Goal: Use online tool/utility: Use online tool/utility

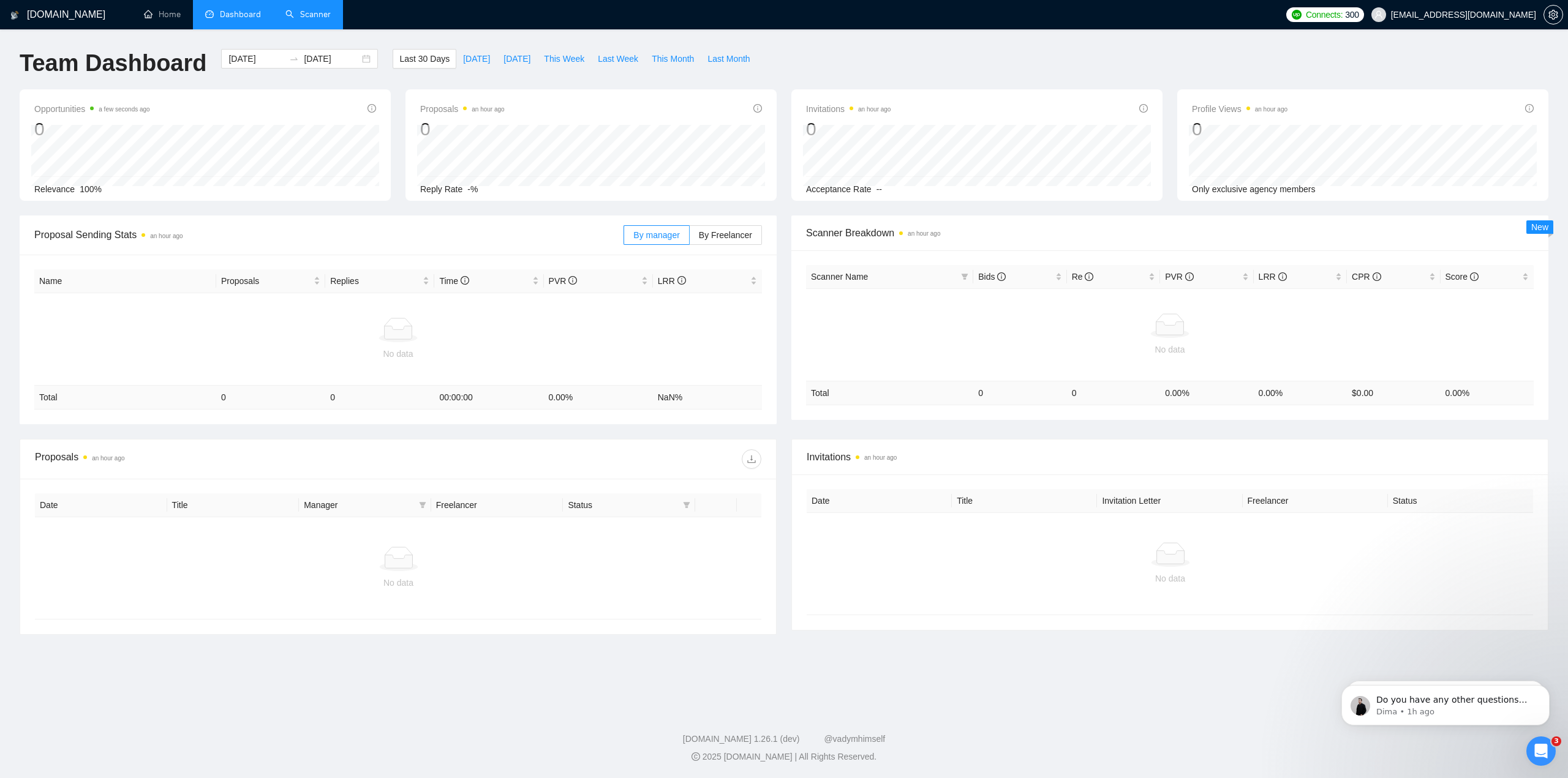
click at [314, 17] on link "Scanner" at bounding box center [308, 14] width 45 height 10
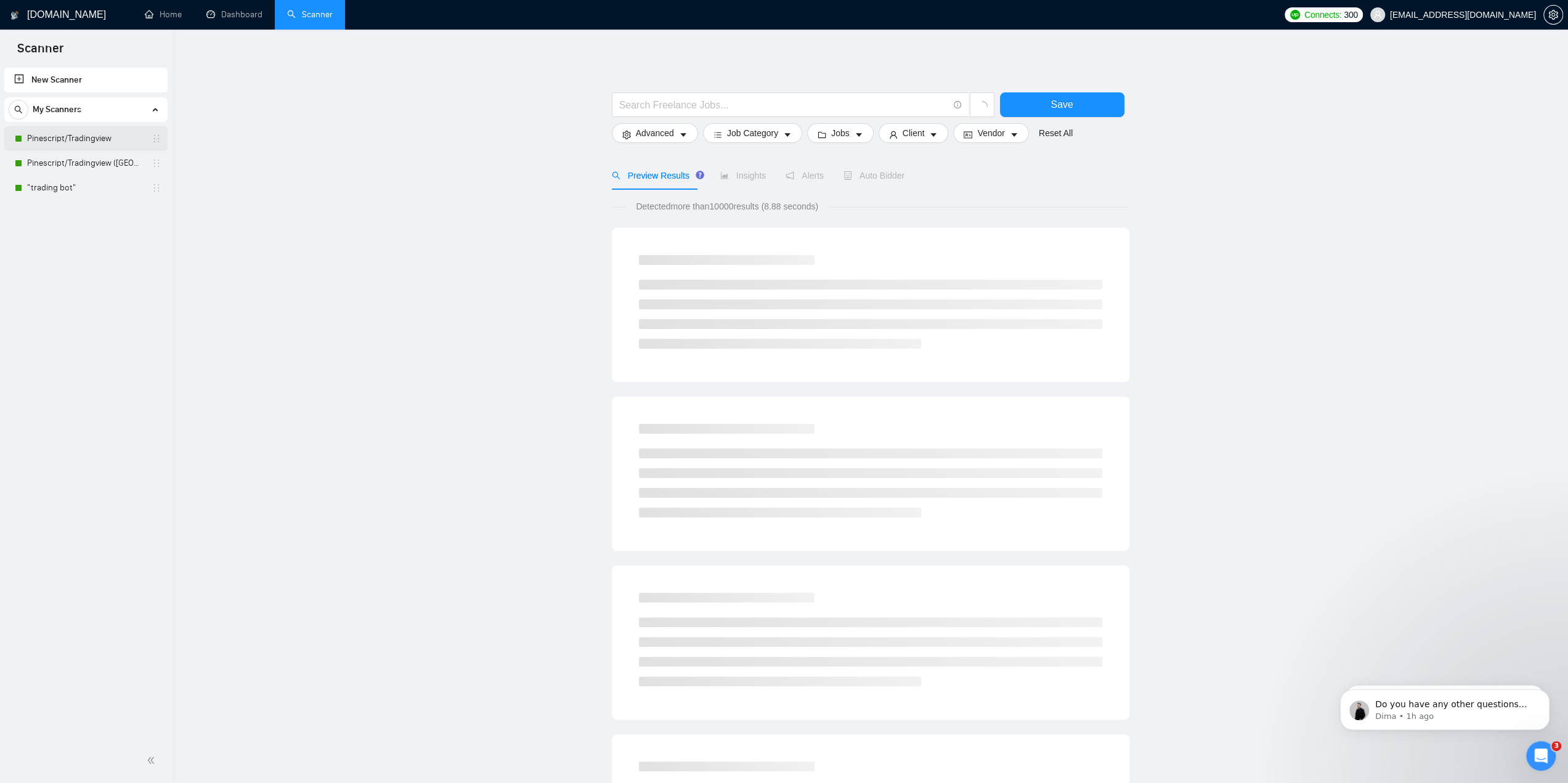
click at [80, 137] on link "Pinescript/Tradingview" at bounding box center [85, 139] width 117 height 24
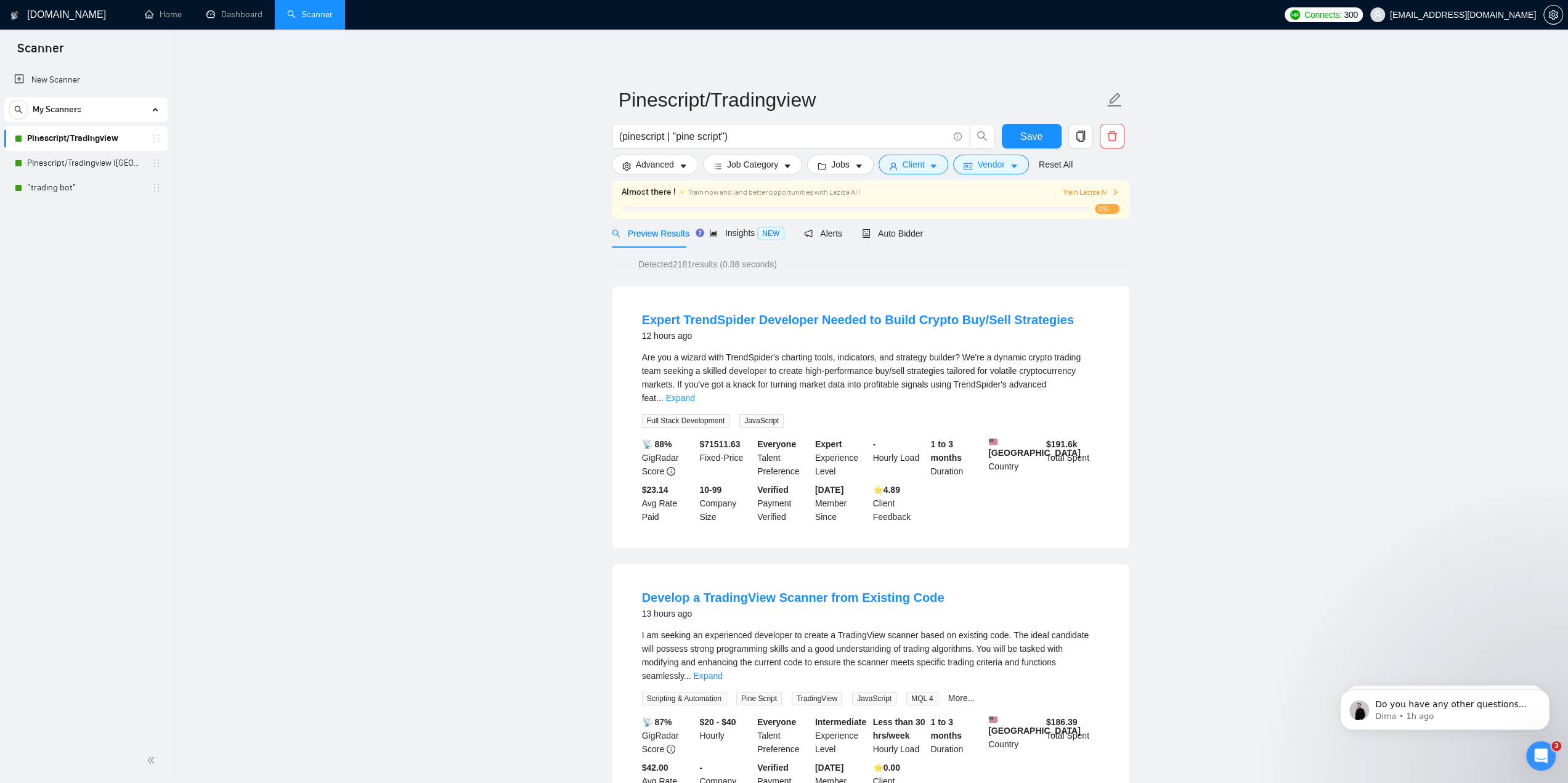
click at [79, 204] on div "New Scanner My Scanners Pinescript/Tradingview Pinescript/Tradingview ([GEOGRAP…" at bounding box center [86, 402] width 172 height 673
click at [79, 193] on link ""trading bot"" at bounding box center [85, 188] width 117 height 24
